Goal: Task Accomplishment & Management: Use online tool/utility

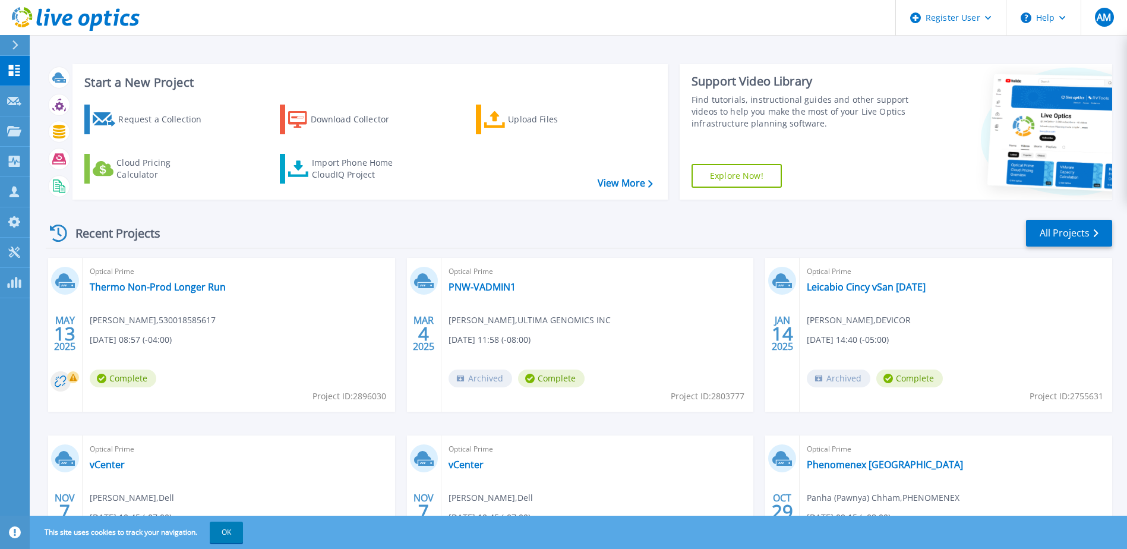
click at [19, 45] on div at bounding box center [20, 45] width 19 height 20
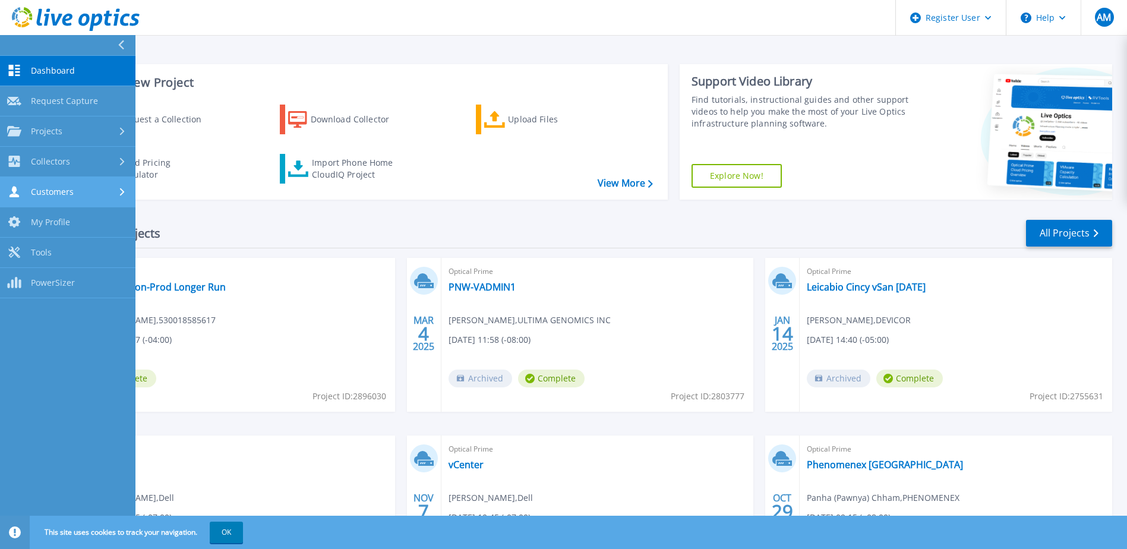
click at [77, 193] on div "Customers" at bounding box center [67, 191] width 121 height 11
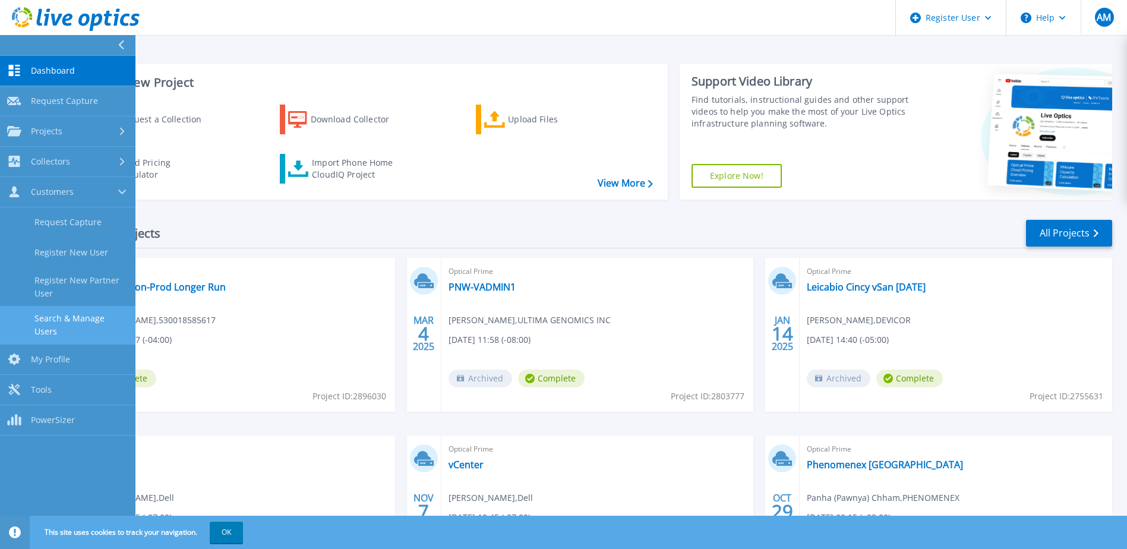
click at [67, 310] on link "Search & Manage Users" at bounding box center [67, 325] width 135 height 38
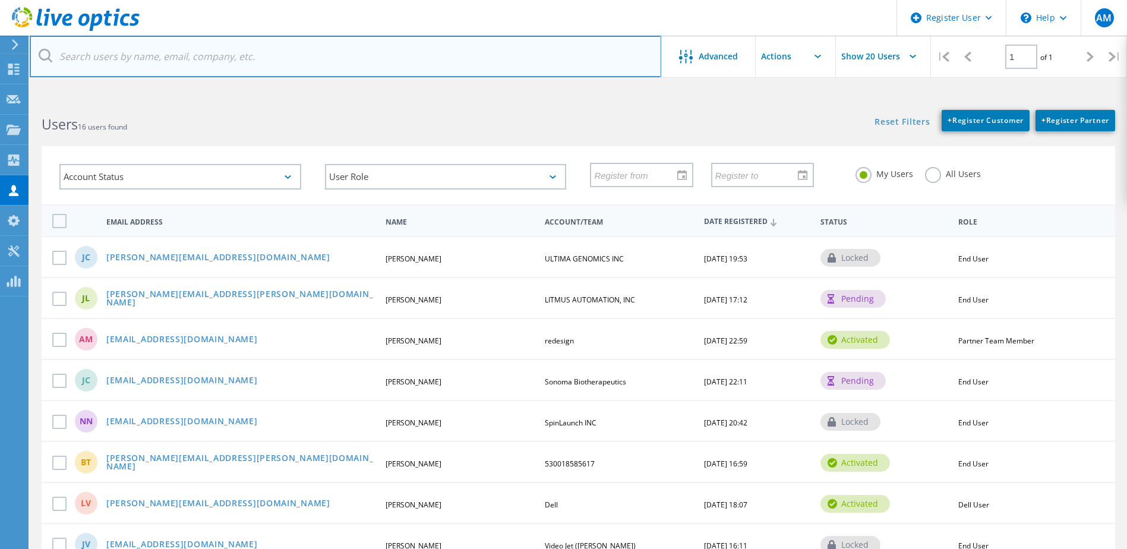
click at [163, 47] on input "text" at bounding box center [346, 57] width 632 height 42
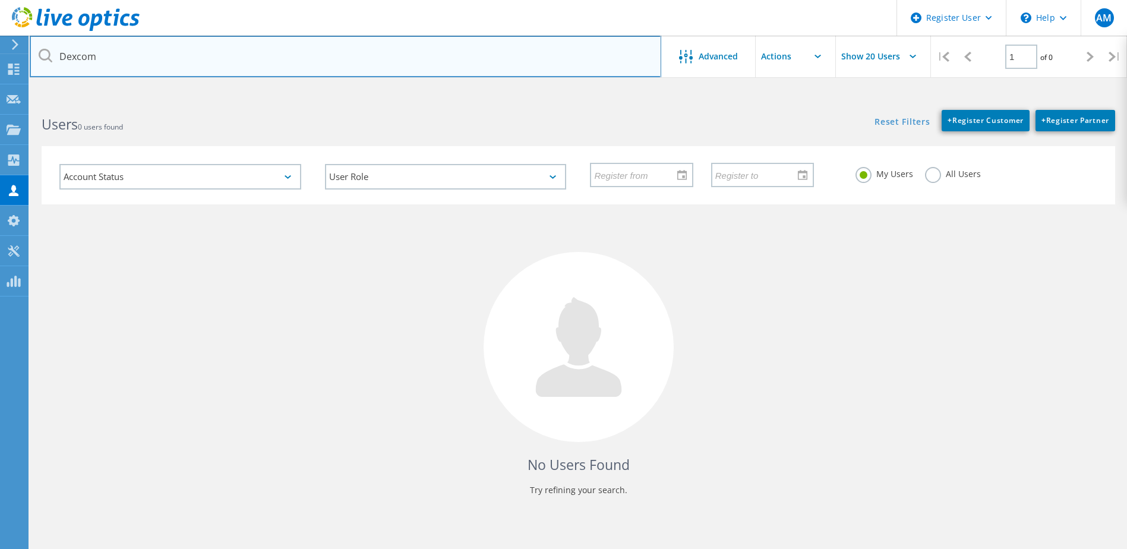
click at [129, 49] on input "Dexcom" at bounding box center [346, 57] width 632 height 42
drag, startPoint x: 132, startPoint y: 55, endPoint x: 48, endPoint y: 60, distance: 83.9
click at [48, 60] on div "Dexcom" at bounding box center [345, 57] width 631 height 42
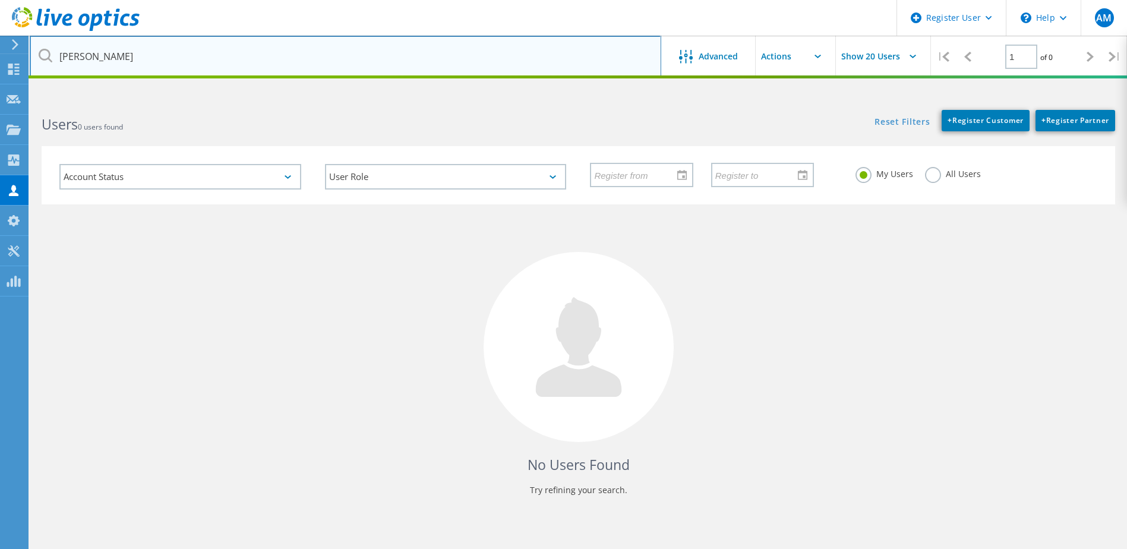
type input "Greg Brown"
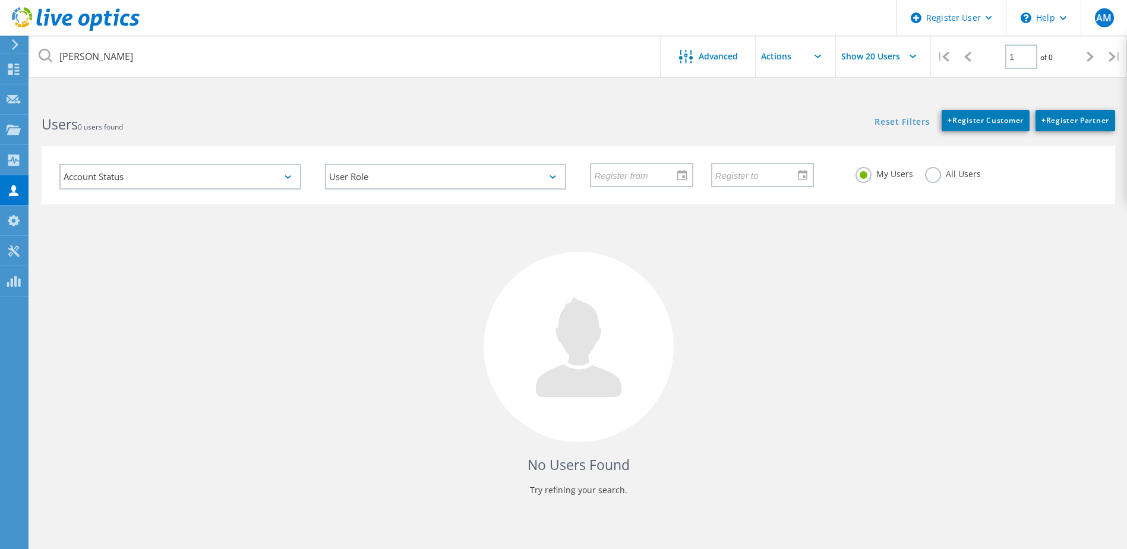
click at [932, 175] on label "All Users" at bounding box center [953, 172] width 56 height 11
click at [0, 0] on input "All Users" at bounding box center [0, 0] width 0 height 0
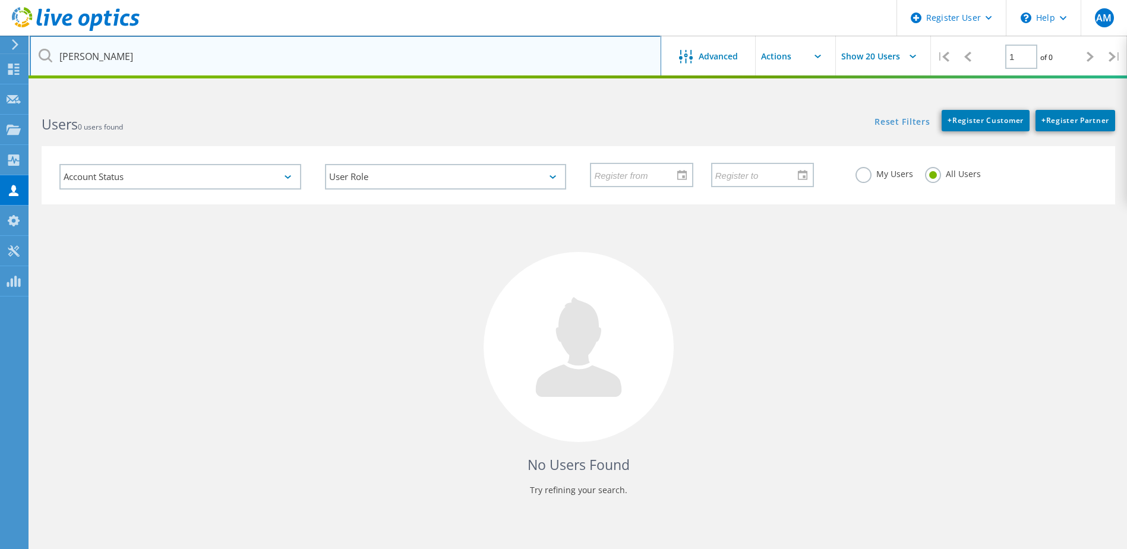
click at [183, 55] on input "Greg Brown" at bounding box center [346, 57] width 632 height 42
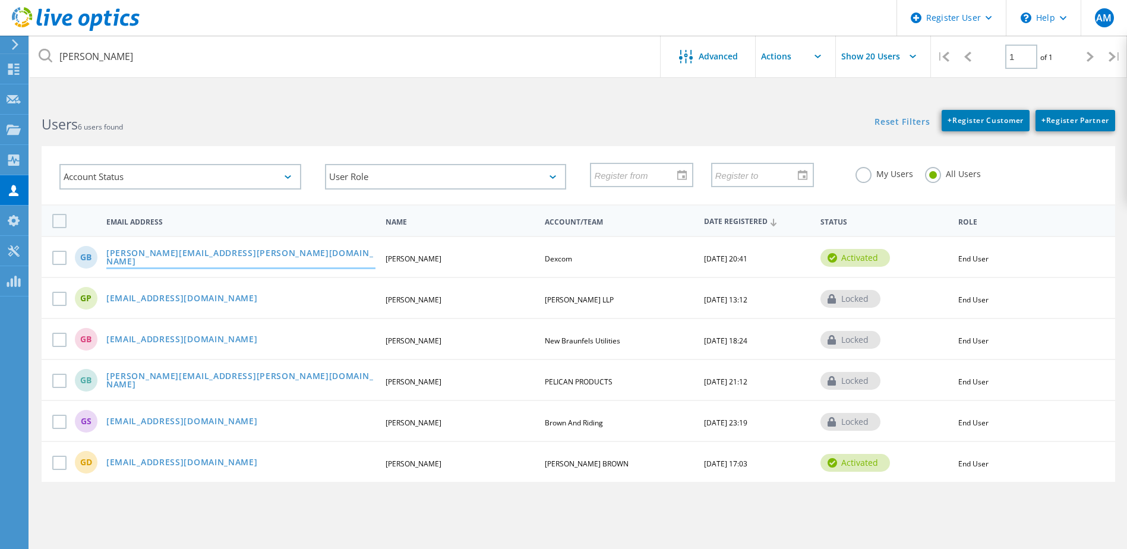
click at [195, 256] on link "greg.brown@dexcom.com" at bounding box center [240, 258] width 269 height 18
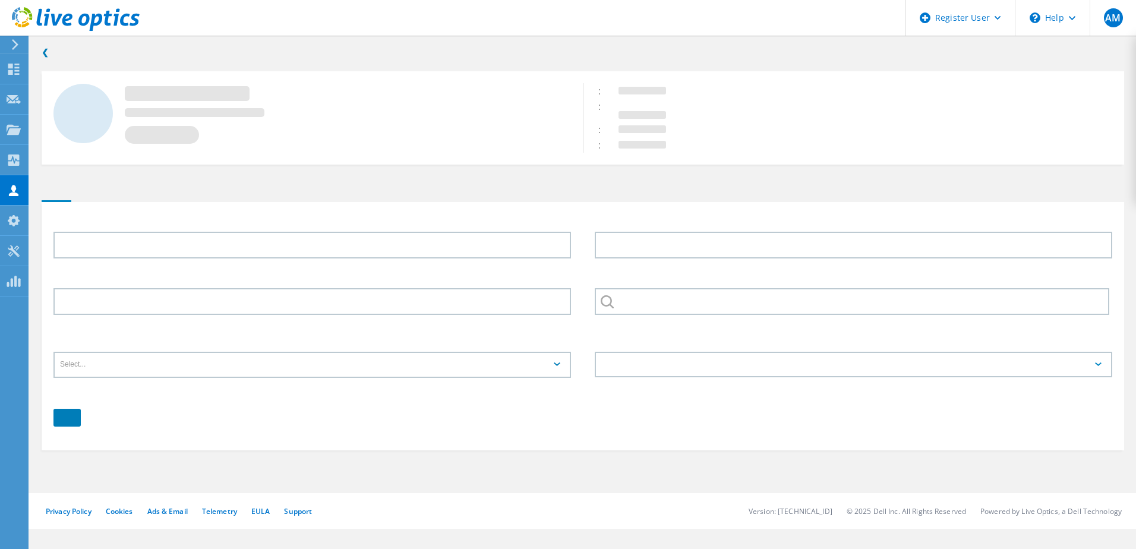
type input "Greg"
type input "Brown"
type input "Dexcom"
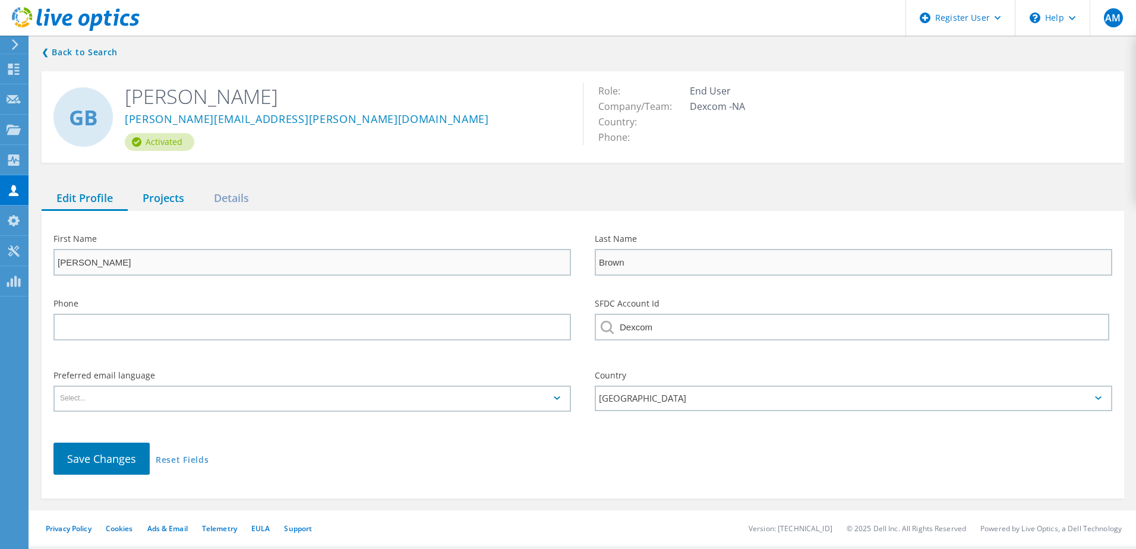
click at [170, 197] on div "Projects" at bounding box center [163, 199] width 71 height 24
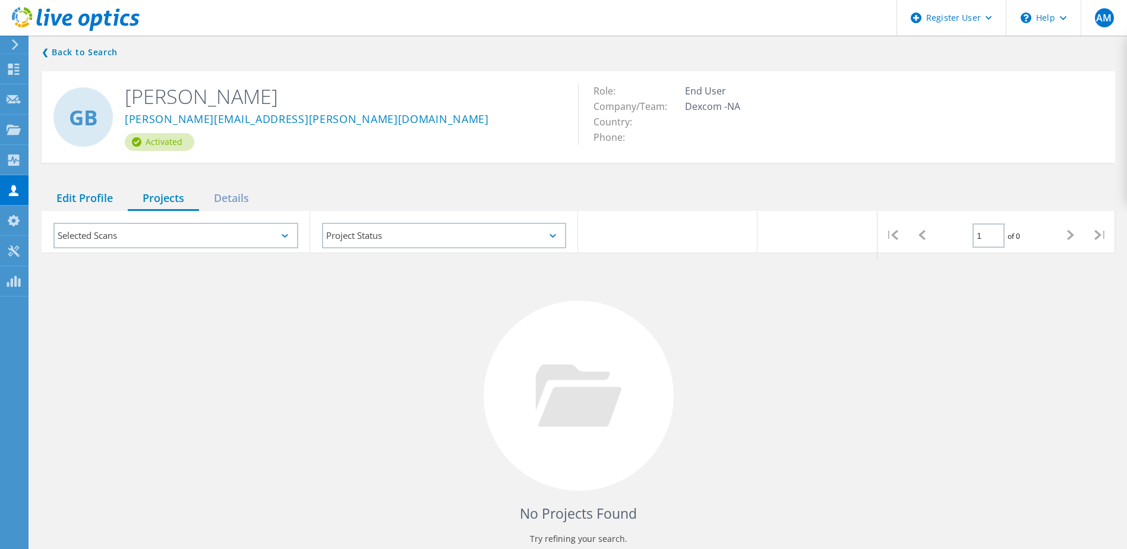
click at [94, 200] on div "Edit Profile" at bounding box center [85, 199] width 86 height 24
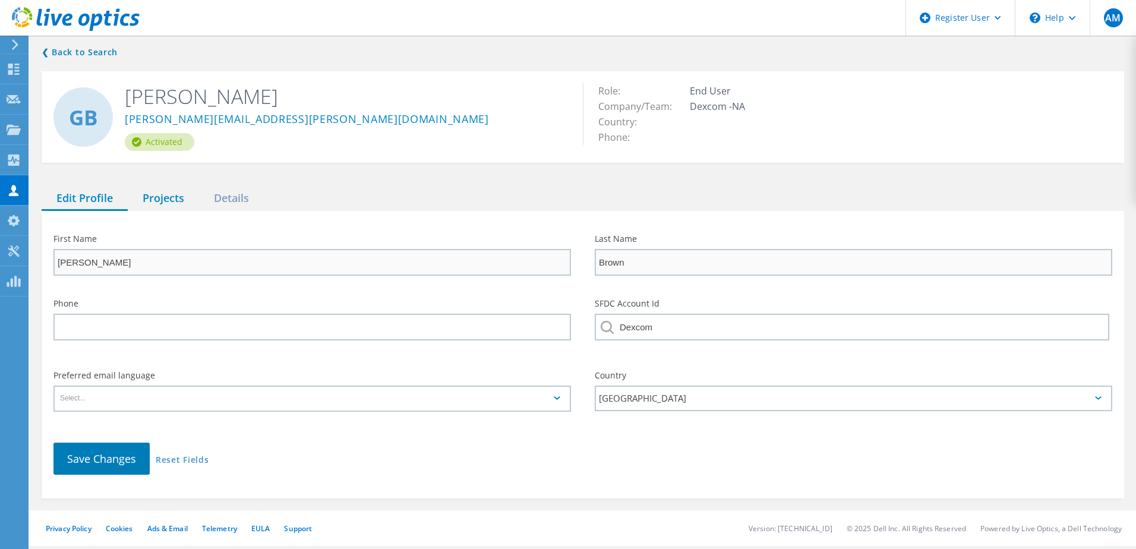
click at [166, 192] on div "Projects" at bounding box center [163, 199] width 71 height 24
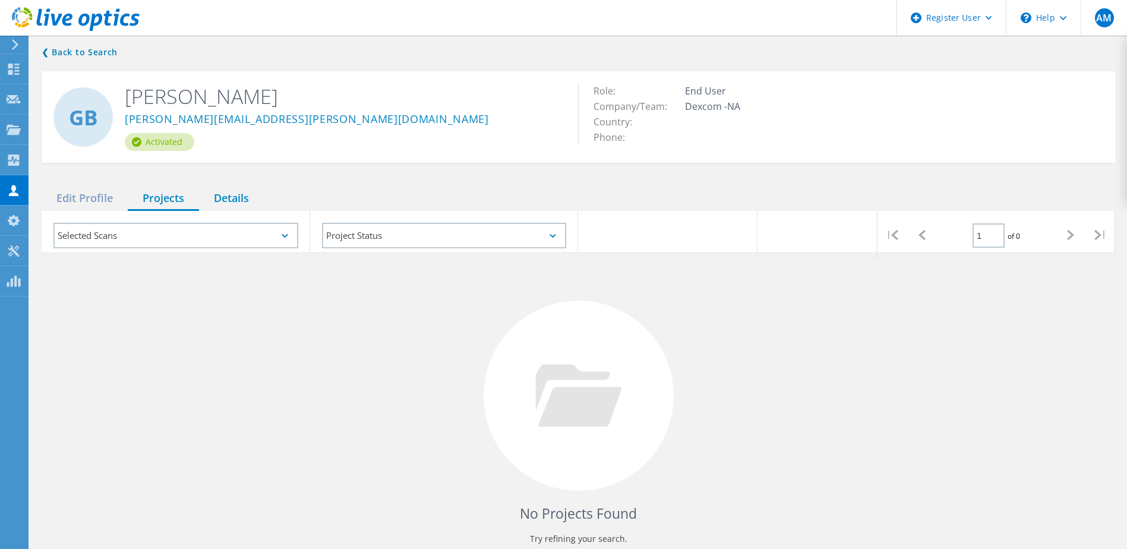
click at [214, 192] on div "Details" at bounding box center [231, 199] width 65 height 24
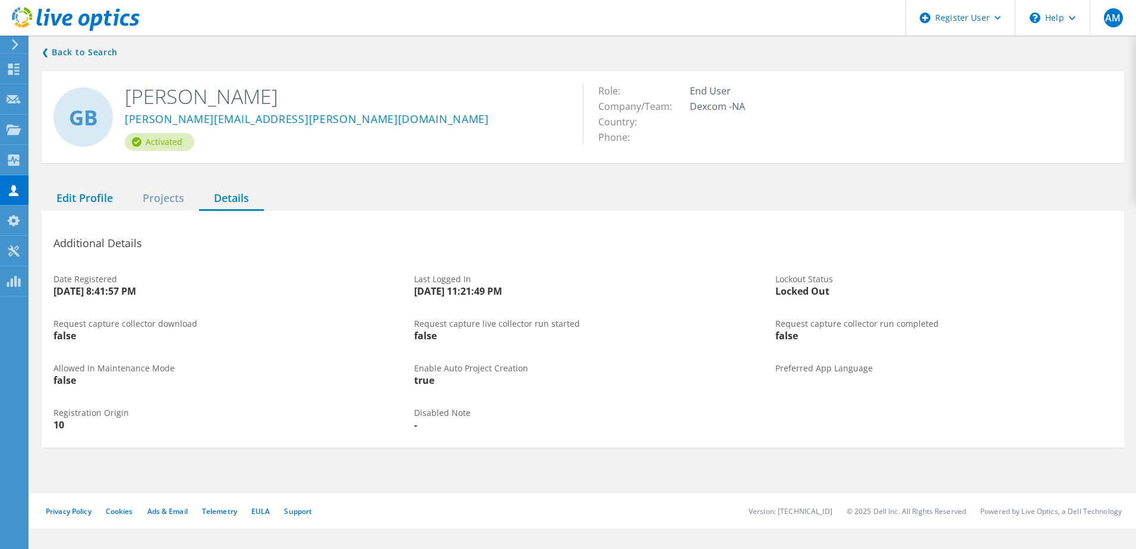
click at [105, 197] on div "Edit Profile" at bounding box center [85, 199] width 86 height 24
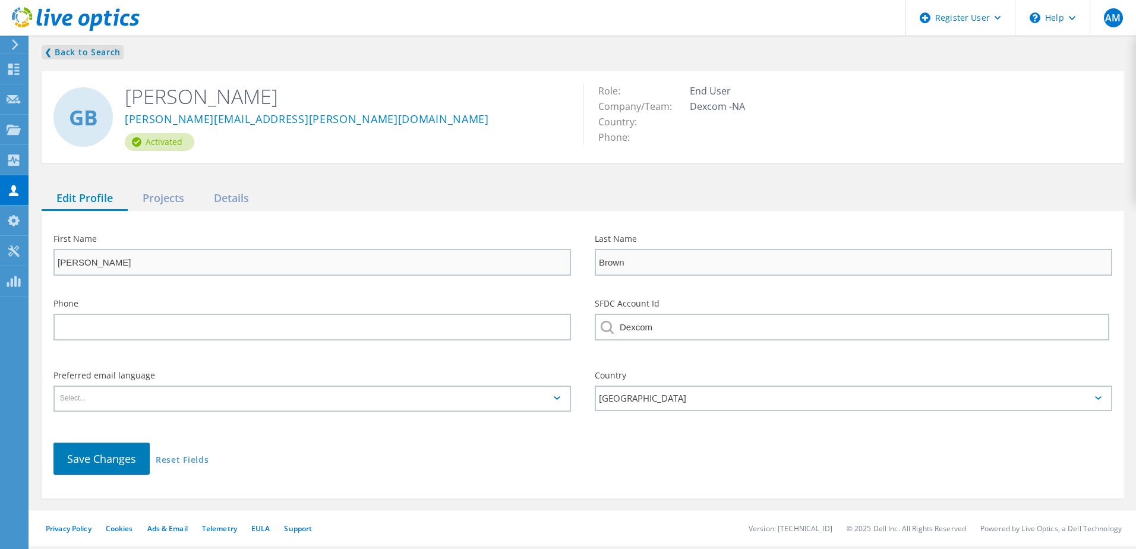
click at [84, 53] on link "❮ Back to Search" at bounding box center [83, 52] width 82 height 14
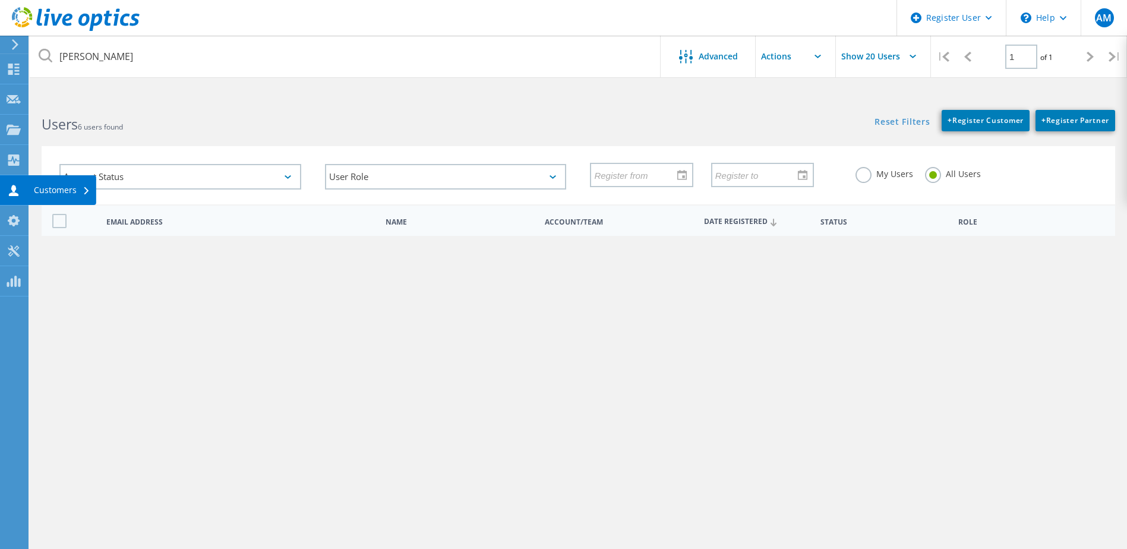
click at [52, 183] on div "Customers" at bounding box center [62, 190] width 68 height 30
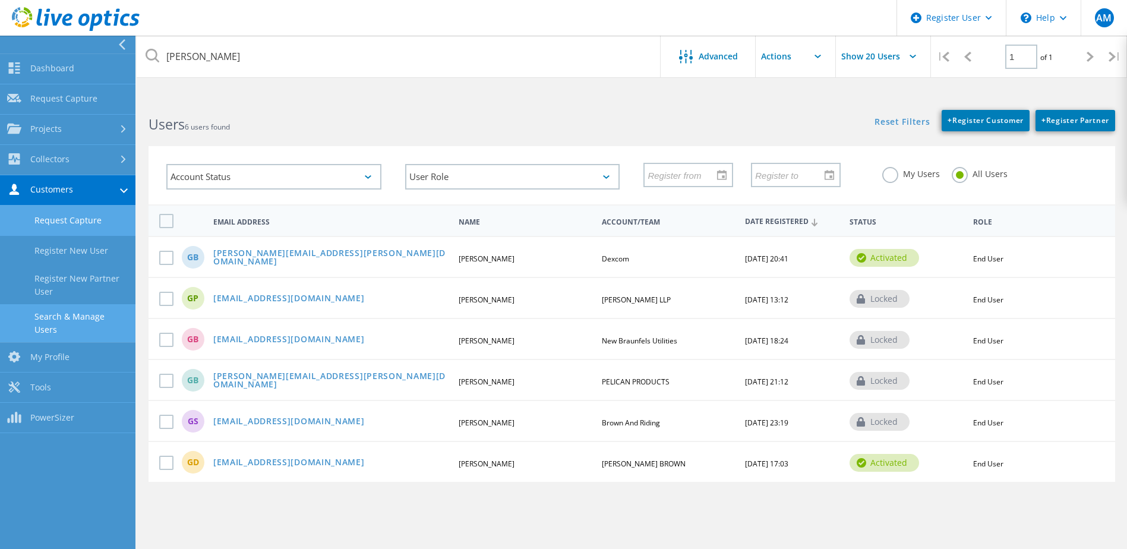
click at [87, 213] on link "Request Capture" at bounding box center [67, 221] width 135 height 30
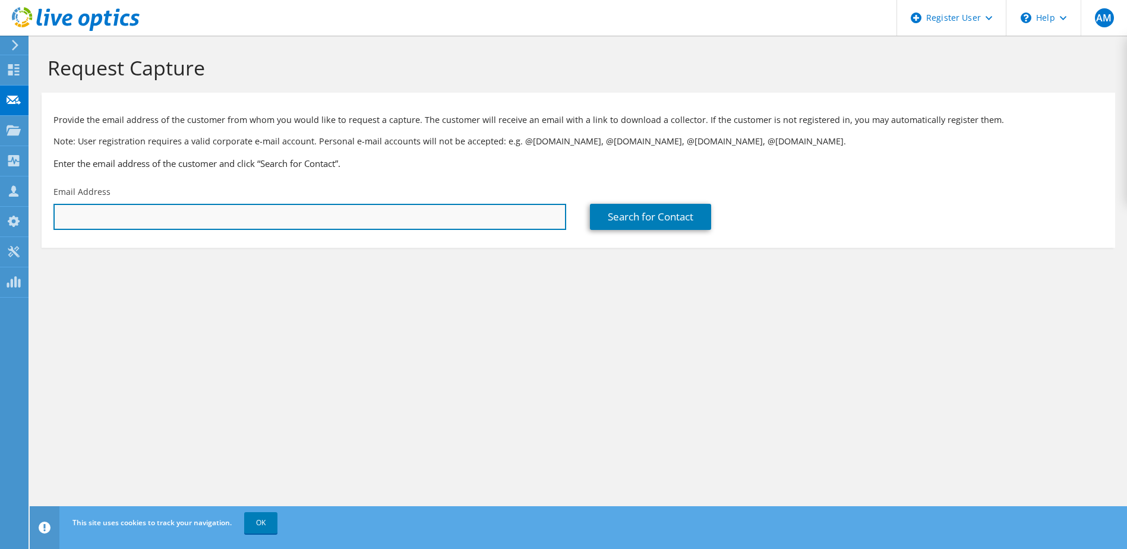
drag, startPoint x: 0, startPoint y: 0, endPoint x: 87, endPoint y: 213, distance: 229.7
click at [87, 213] on input "text" at bounding box center [309, 217] width 513 height 26
click at [133, 217] on input "text" at bounding box center [309, 217] width 513 height 26
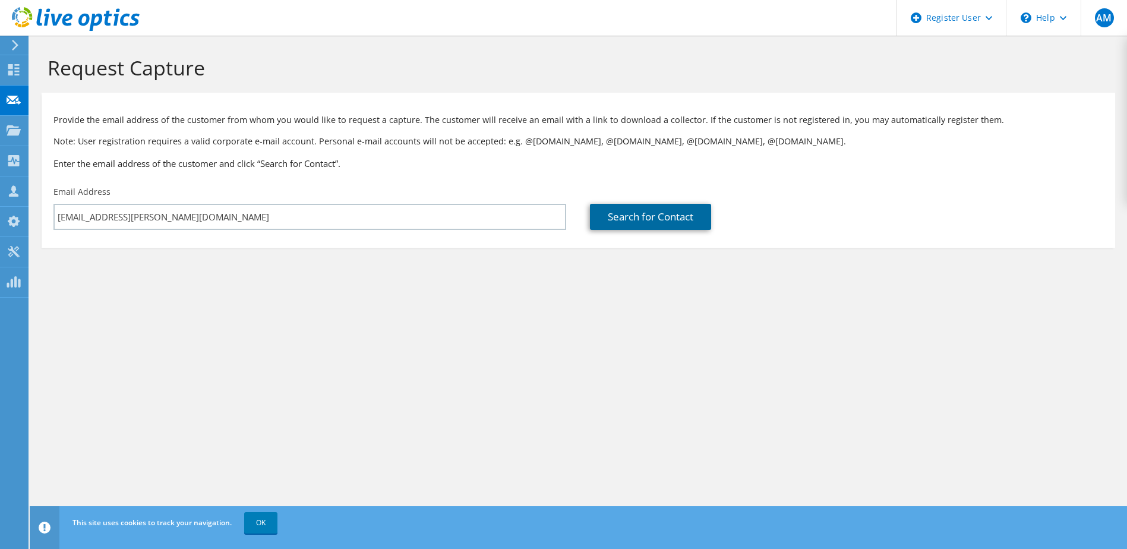
click at [636, 216] on link "Search for Contact" at bounding box center [650, 217] width 121 height 26
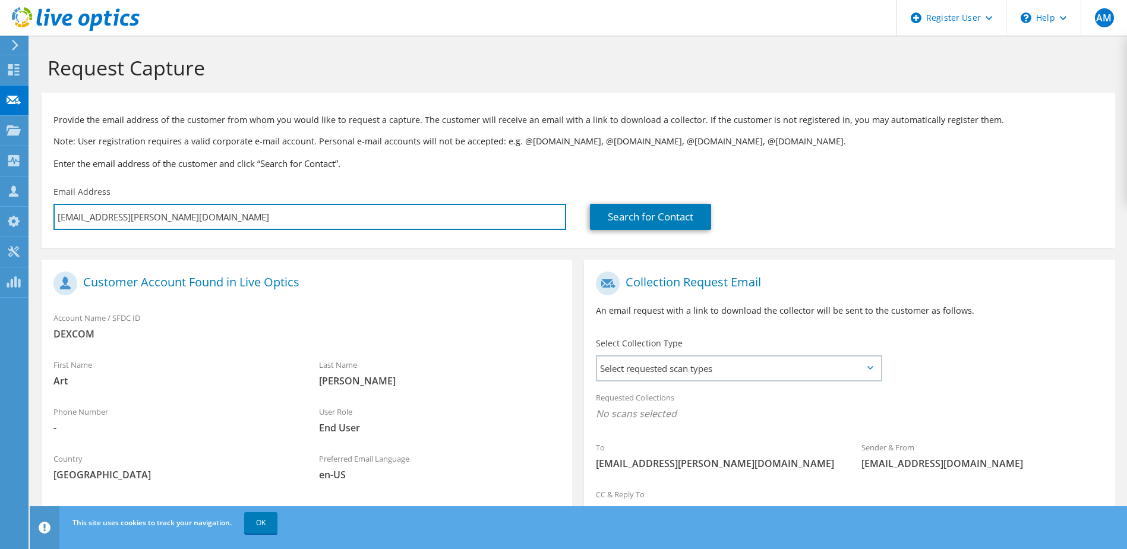
drag, startPoint x: 183, startPoint y: 214, endPoint x: 52, endPoint y: 217, distance: 130.7
click at [52, 217] on div "Email Address art.rios@dexcom.com" at bounding box center [310, 208] width 536 height 56
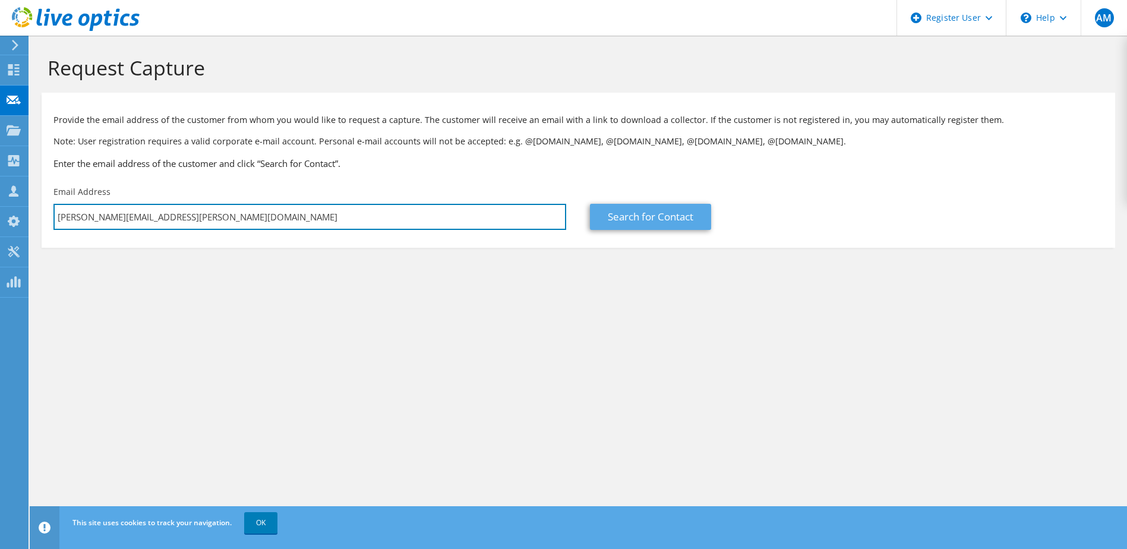
type input "greg.brown@dexcom.com"
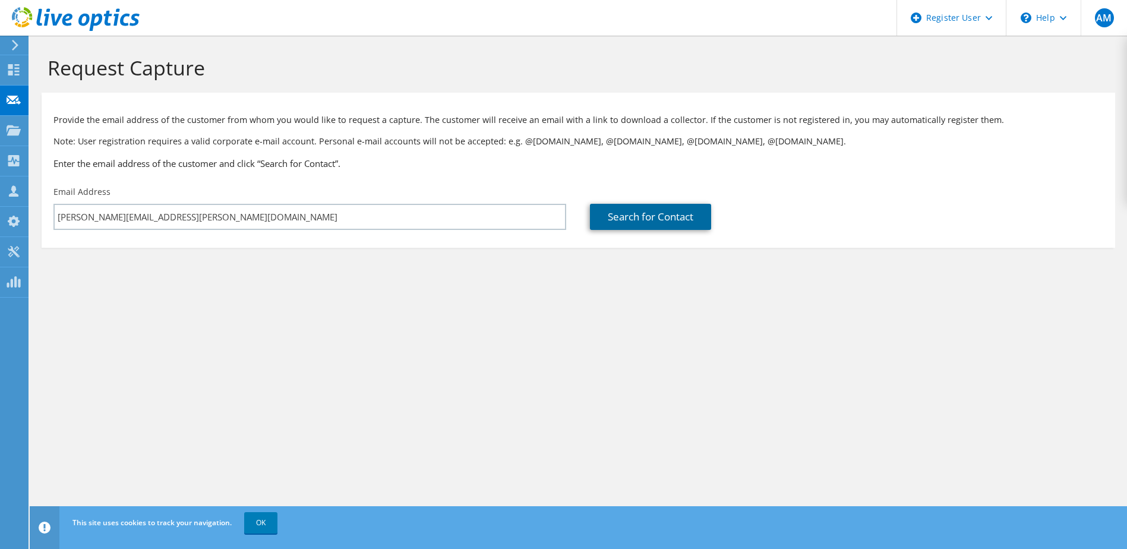
click at [657, 214] on link "Search for Contact" at bounding box center [650, 217] width 121 height 26
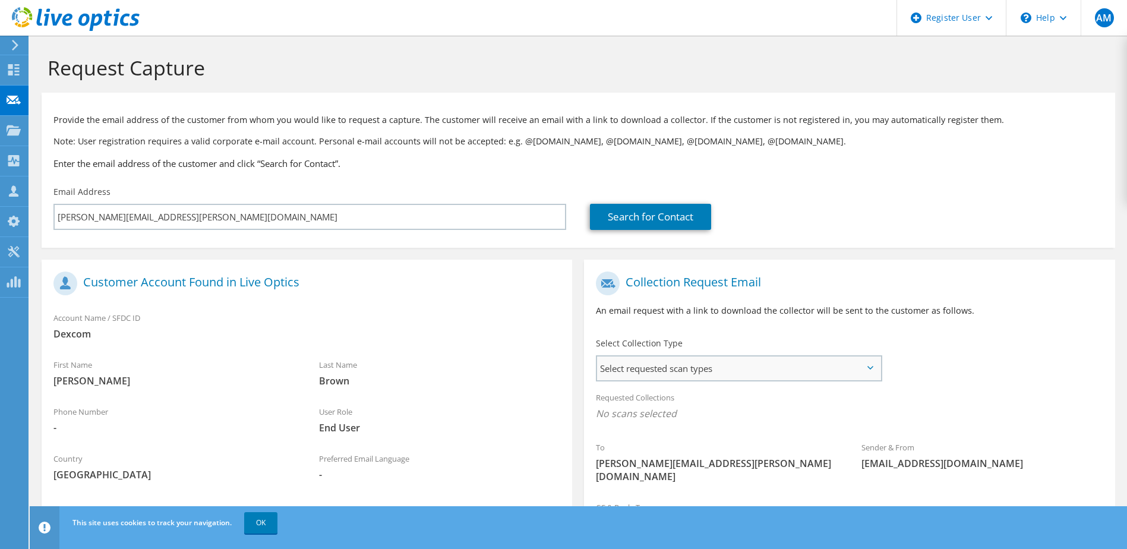
click at [877, 364] on span "Select requested scan types" at bounding box center [738, 368] width 283 height 24
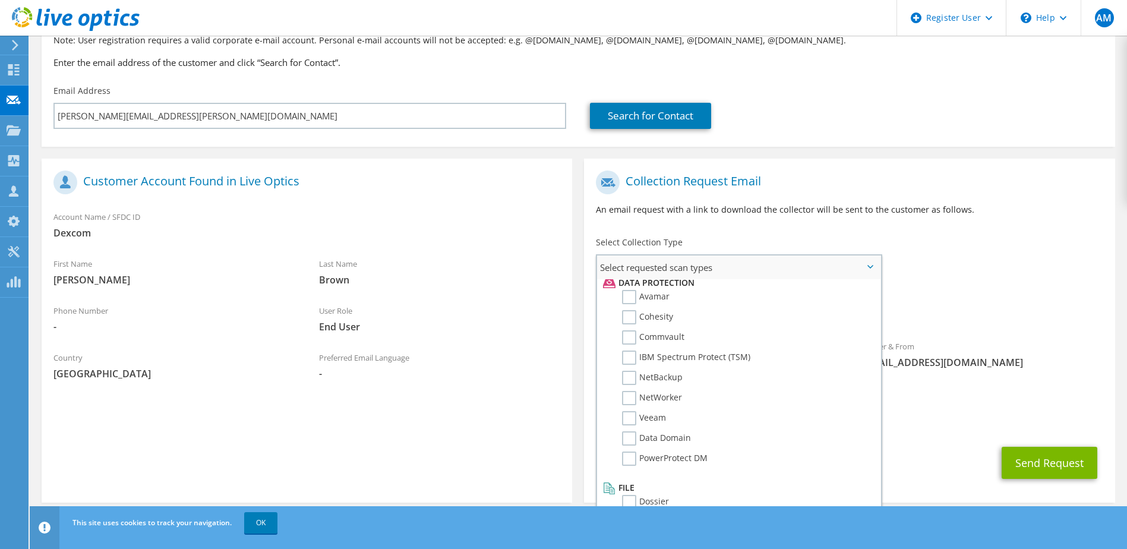
scroll to position [525, 0]
click at [632, 496] on label "Dossier" at bounding box center [645, 498] width 47 height 14
click at [0, 0] on input "Dossier" at bounding box center [0, 0] width 0 height 0
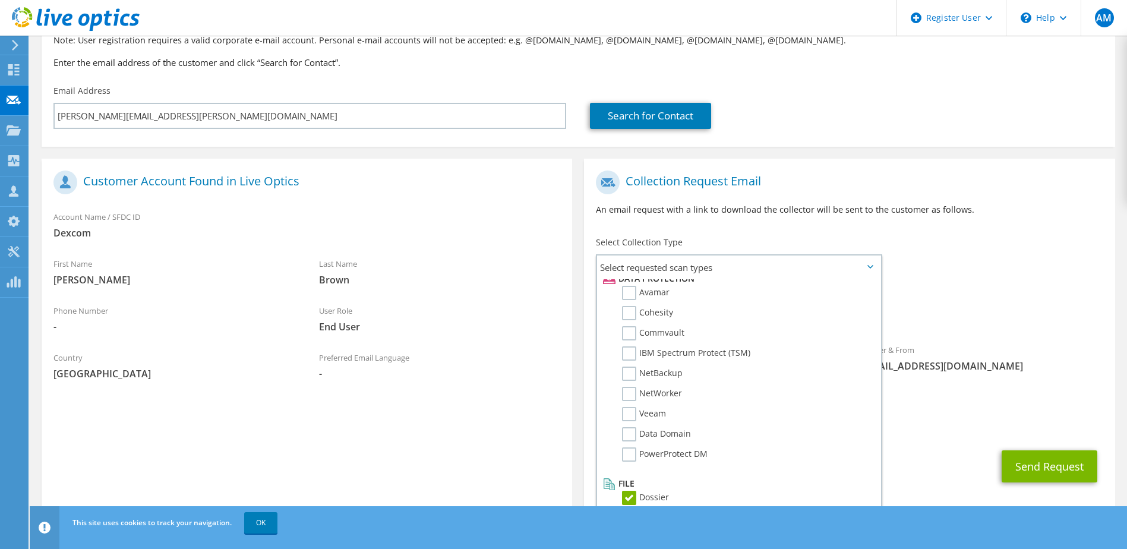
click at [965, 253] on div "To greg.brown@dexcom.com Sender & From liveoptics@liveoptics.com" at bounding box center [849, 281] width 531 height 233
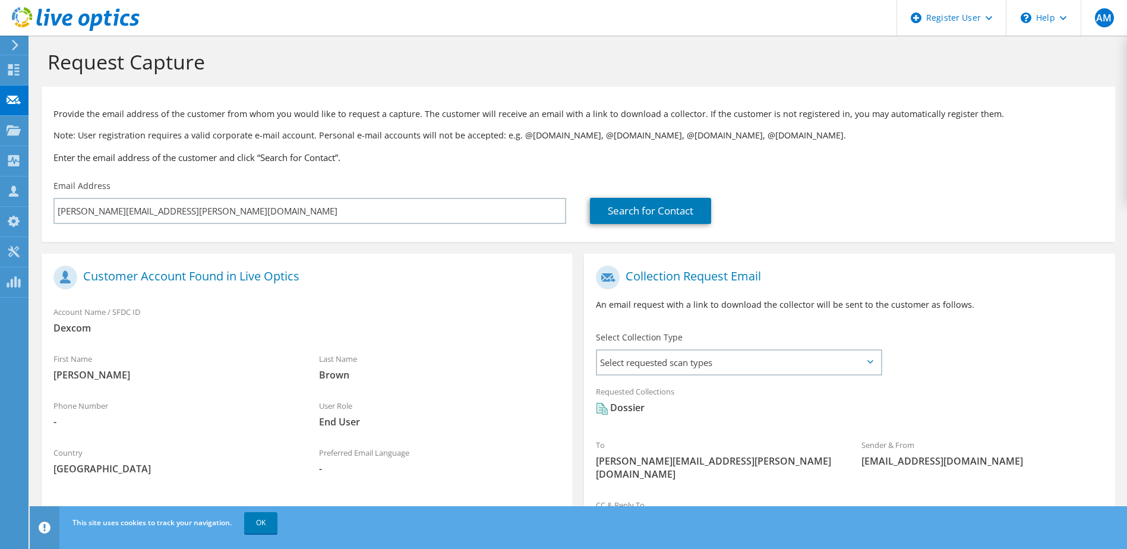
scroll to position [0, 0]
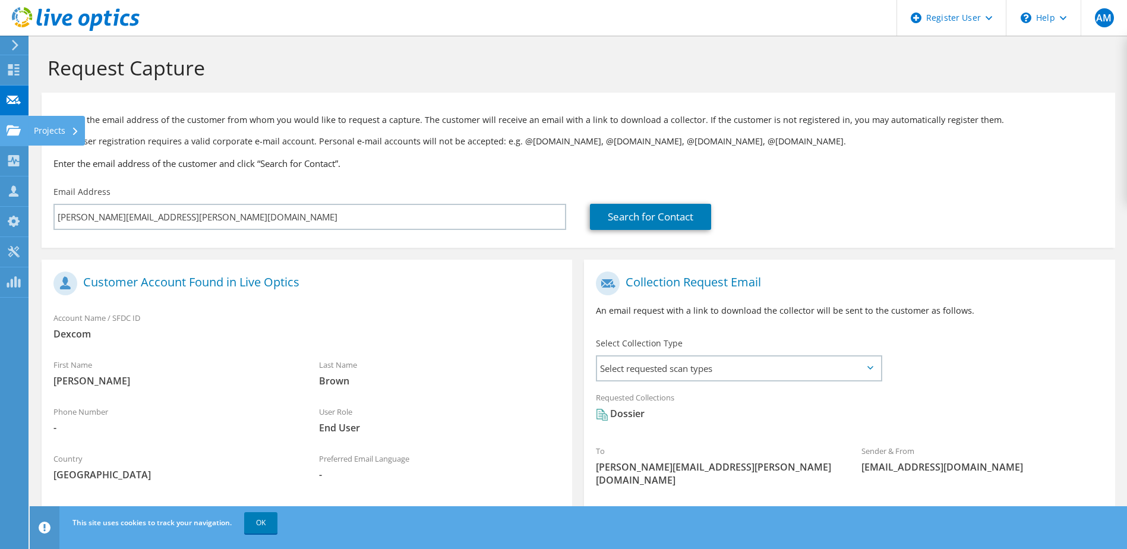
click at [41, 128] on div "Projects" at bounding box center [56, 131] width 57 height 30
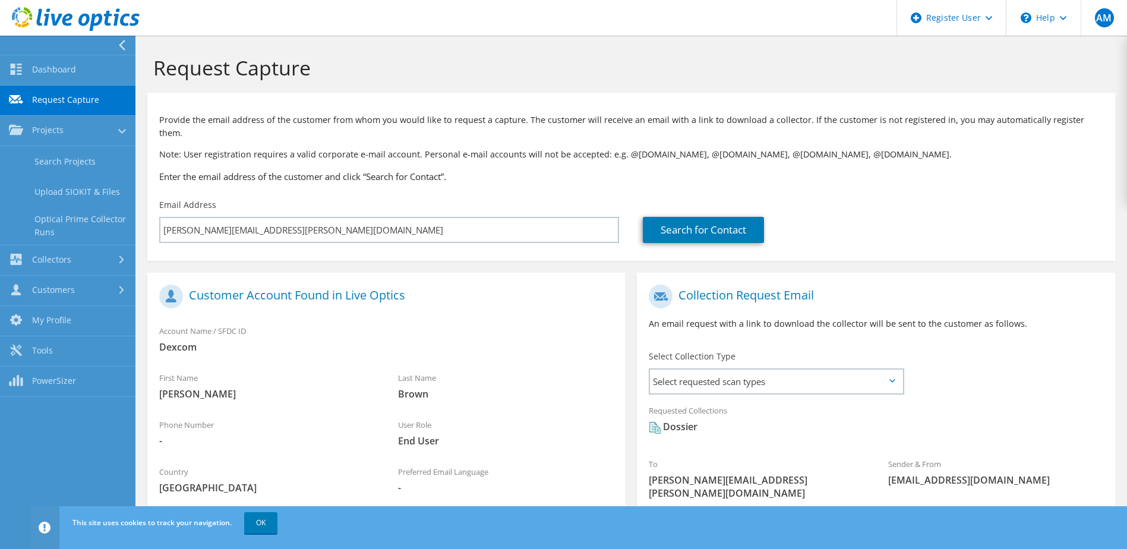
click at [396, 70] on h1 "Request Capture" at bounding box center [628, 67] width 950 height 25
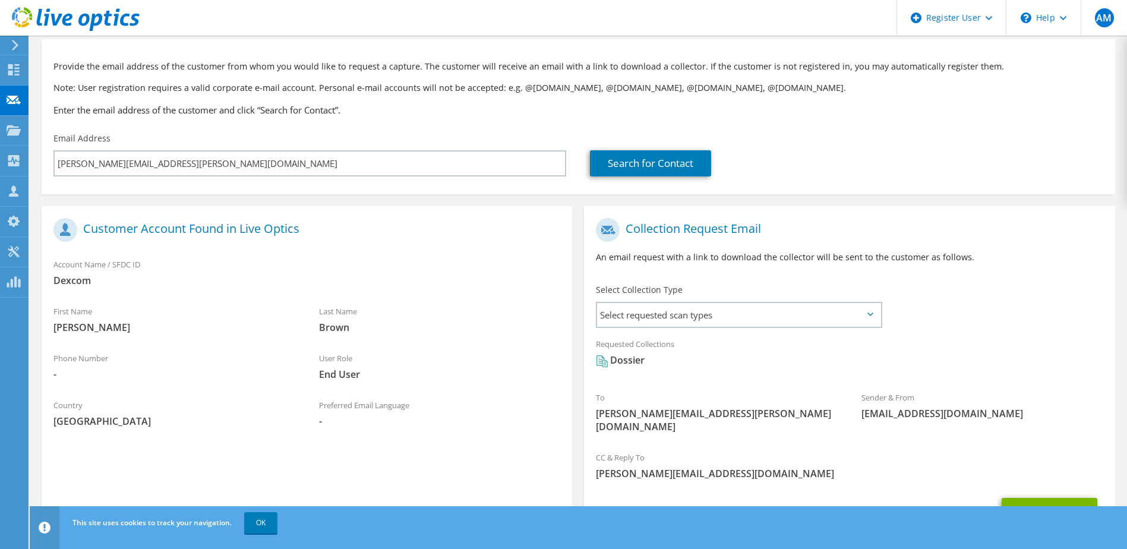
scroll to position [105, 0]
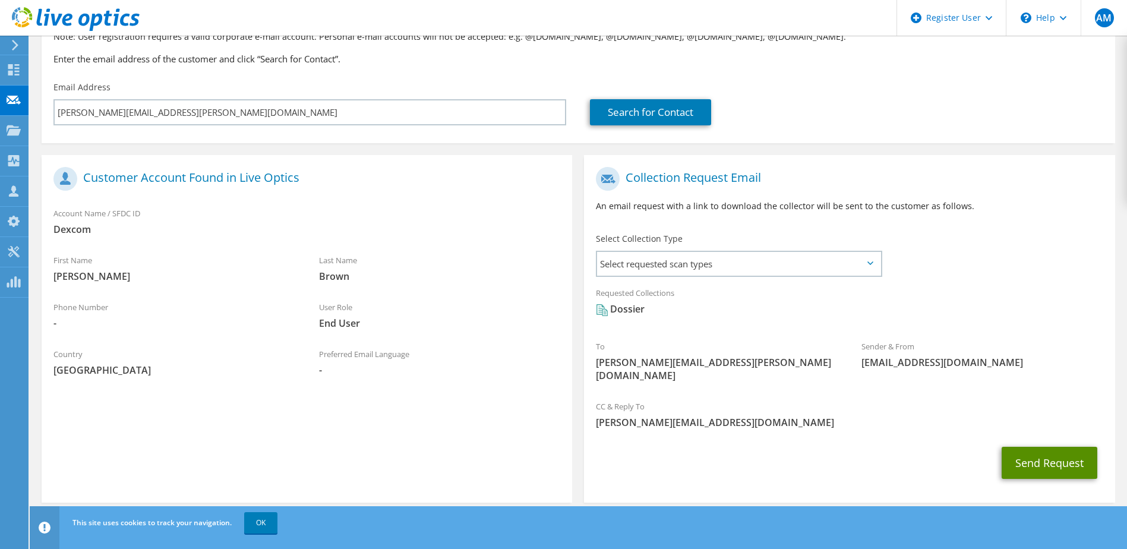
click at [1026, 451] on button "Send Request" at bounding box center [1050, 463] width 96 height 32
